Goal: Navigation & Orientation: Find specific page/section

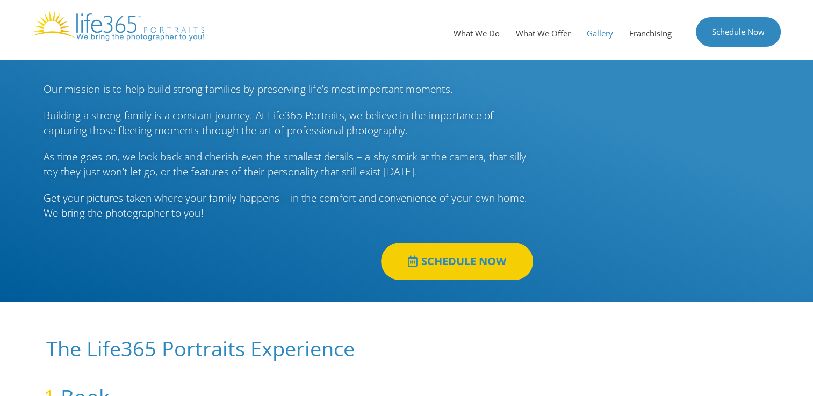
click at [582, 39] on link "Gallery" at bounding box center [599, 33] width 42 height 32
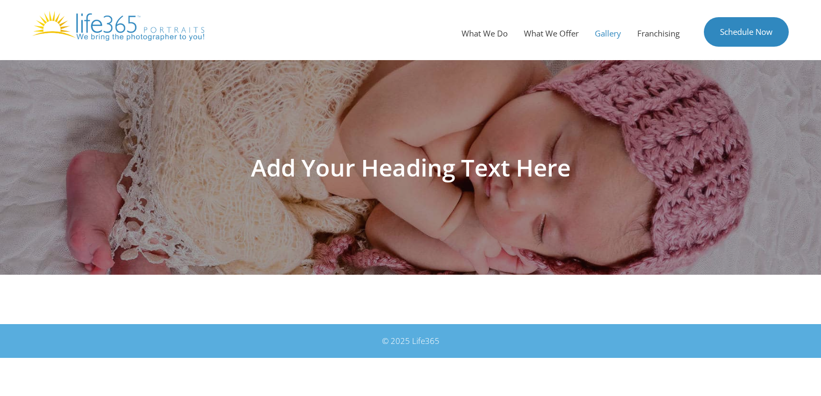
click at [442, 165] on h1 "Add Your Heading Text Here" at bounding box center [410, 168] width 601 height 24
click at [672, 203] on div "Add Your Heading Text Here" at bounding box center [410, 167] width 612 height 215
click at [607, 34] on link "Gallery" at bounding box center [607, 33] width 42 height 32
click at [161, 27] on img at bounding box center [118, 26] width 172 height 30
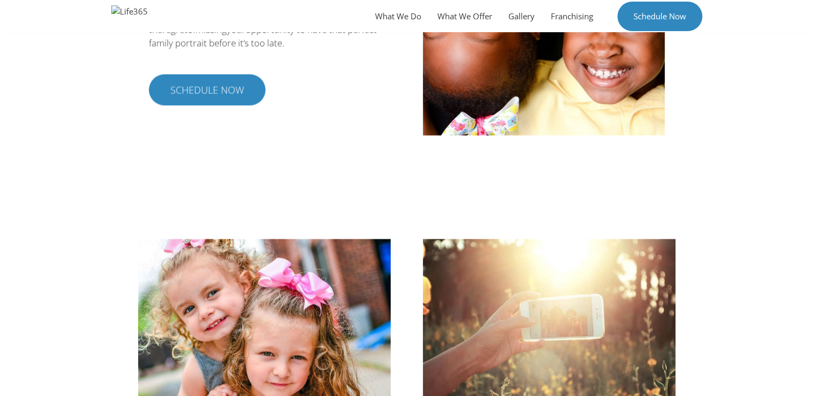
scroll to position [1535, 0]
